Goal: Task Accomplishment & Management: Use online tool/utility

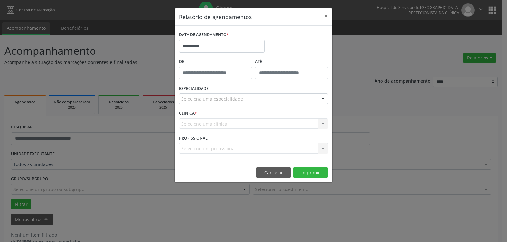
scroll to position [14, 0]
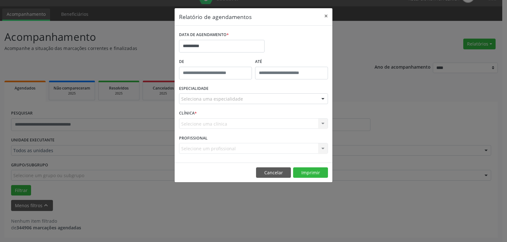
click at [256, 96] on div "Seleciona uma especialidade" at bounding box center [253, 98] width 149 height 11
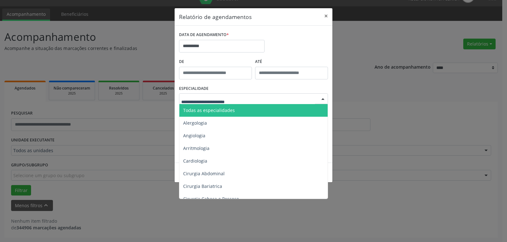
click at [253, 109] on span "Todas as especialidades" at bounding box center [253, 110] width 149 height 13
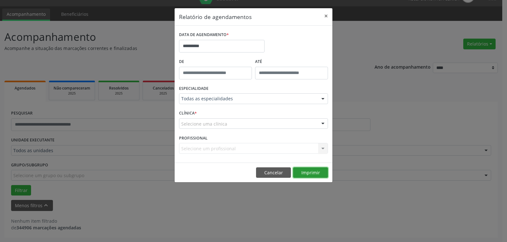
click at [304, 173] on button "Imprimir" at bounding box center [310, 173] width 35 height 11
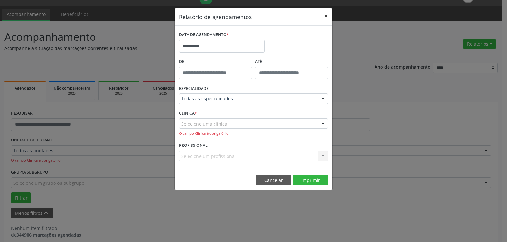
click at [322, 16] on button "×" at bounding box center [326, 16] width 13 height 16
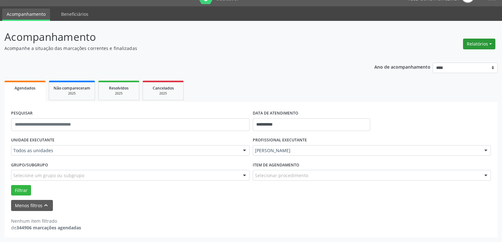
click at [475, 44] on button "Relatórios" at bounding box center [479, 44] width 32 height 11
click at [446, 57] on link "Agendamentos" at bounding box center [462, 57] width 68 height 9
select select "*"
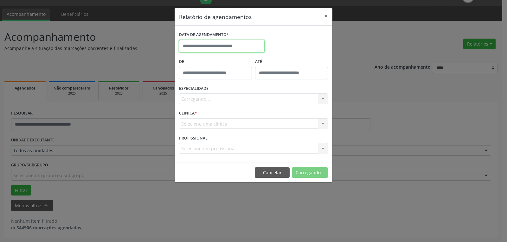
click at [220, 43] on input "text" at bounding box center [222, 46] width 86 height 13
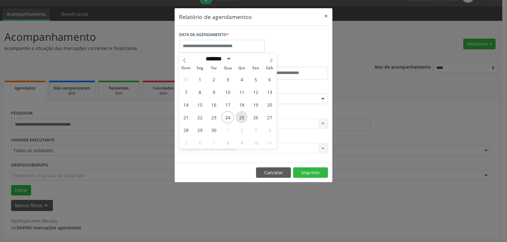
click at [244, 117] on span "25" at bounding box center [241, 117] width 12 height 12
type input "**********"
click at [242, 117] on span "25" at bounding box center [241, 117] width 12 height 12
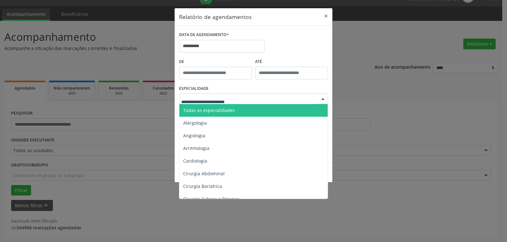
click at [314, 99] on div at bounding box center [253, 98] width 149 height 11
click at [269, 109] on span "Todas as especialidades" at bounding box center [253, 110] width 149 height 13
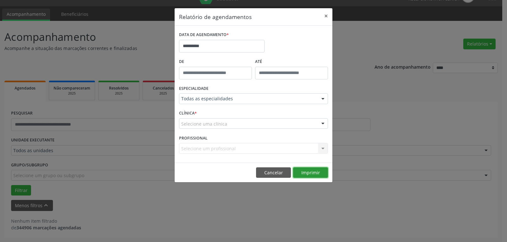
click at [318, 170] on button "Imprimir" at bounding box center [310, 173] width 35 height 11
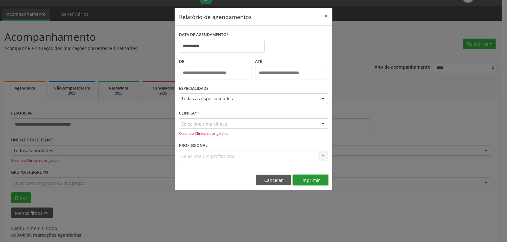
click at [320, 176] on button "Imprimir" at bounding box center [310, 180] width 35 height 11
click at [253, 120] on div "Selecione uma clínica" at bounding box center [253, 123] width 149 height 11
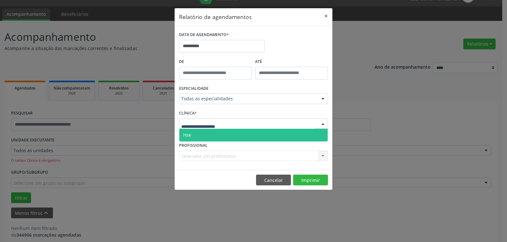
click at [241, 133] on span "Hse" at bounding box center [253, 135] width 148 height 13
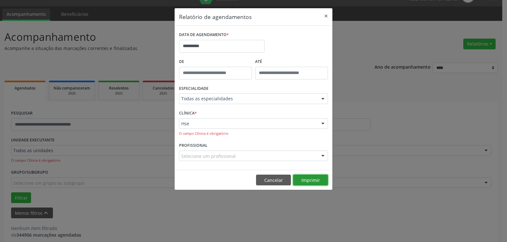
click at [310, 178] on button "Imprimir" at bounding box center [310, 180] width 35 height 11
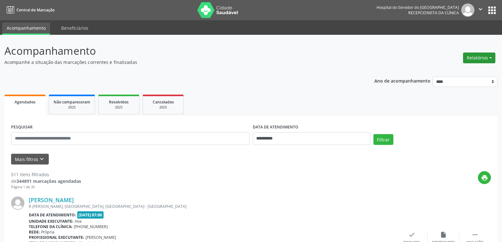
click at [486, 59] on button "Relatórios" at bounding box center [479, 58] width 32 height 11
click at [447, 67] on ul "Agendamentos Procedimentos realizados" at bounding box center [461, 76] width 69 height 23
click at [443, 73] on link "Agendamentos" at bounding box center [462, 71] width 68 height 9
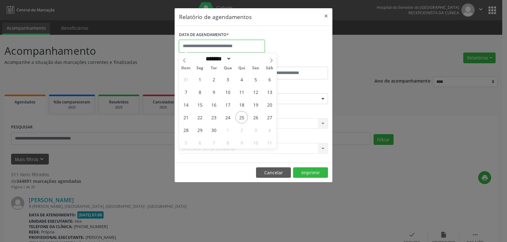
click at [212, 47] on input "text" at bounding box center [222, 46] width 86 height 13
click at [244, 117] on span "25" at bounding box center [241, 117] width 12 height 12
type input "**********"
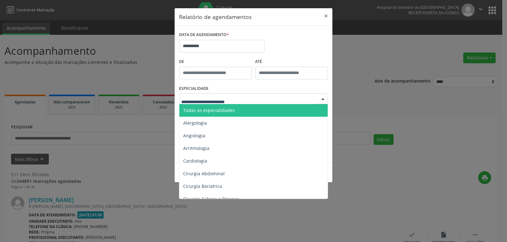
click at [279, 99] on div at bounding box center [253, 98] width 149 height 11
click at [275, 108] on span "Todas as especialidades" at bounding box center [253, 110] width 149 height 13
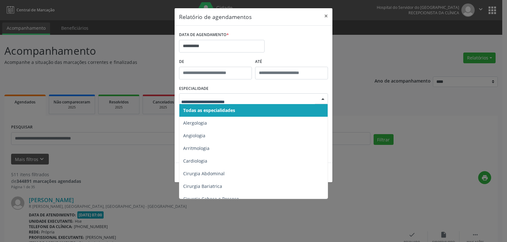
click at [275, 95] on div at bounding box center [253, 98] width 149 height 11
click at [282, 87] on div "ESPECIALIDADE Todas as especialidades Alergologia Angiologia Arritmologia Cardi…" at bounding box center [253, 96] width 152 height 25
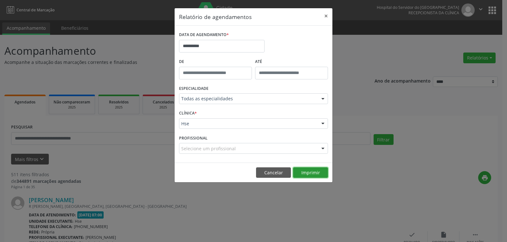
click at [315, 175] on button "Imprimir" at bounding box center [310, 173] width 35 height 11
